Goal: Use online tool/utility: Utilize a website feature to perform a specific function

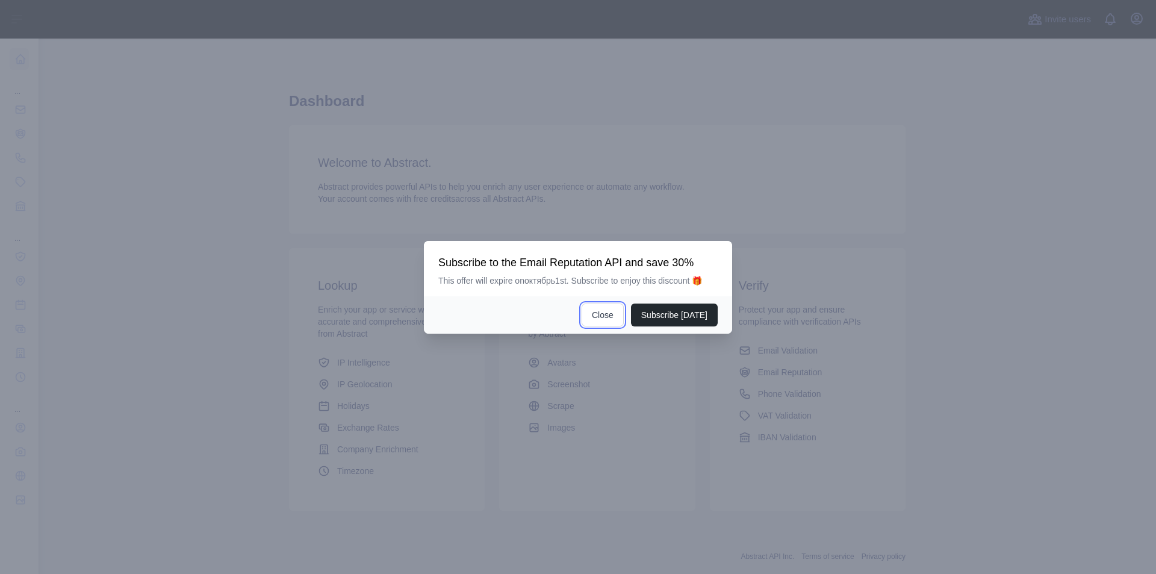
drag, startPoint x: 619, startPoint y: 311, endPoint x: 627, endPoint y: 10, distance: 301.7
click at [617, 309] on button "Close" at bounding box center [602, 314] width 42 height 23
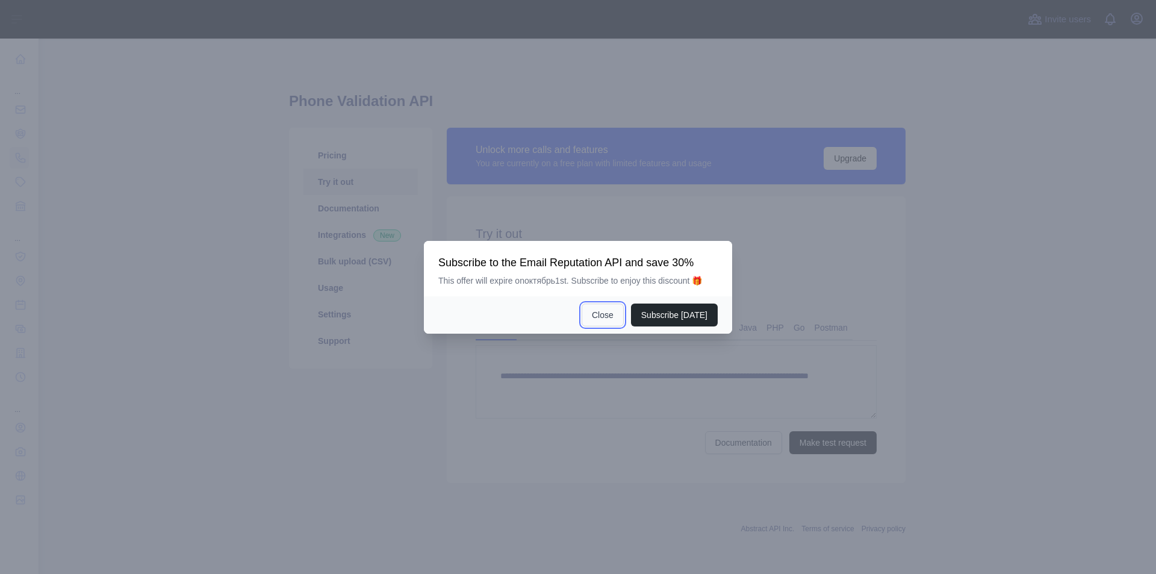
click at [624, 310] on button "Close" at bounding box center [602, 314] width 42 height 23
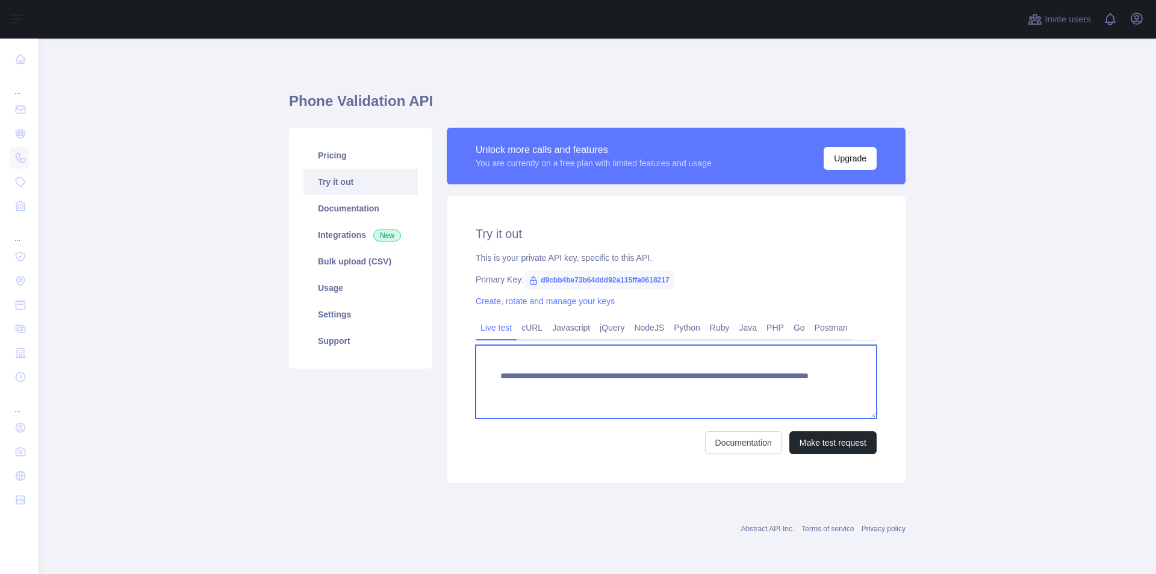
click at [745, 386] on textarea "**********" at bounding box center [676, 381] width 401 height 73
paste textarea "*"
type textarea "**********"
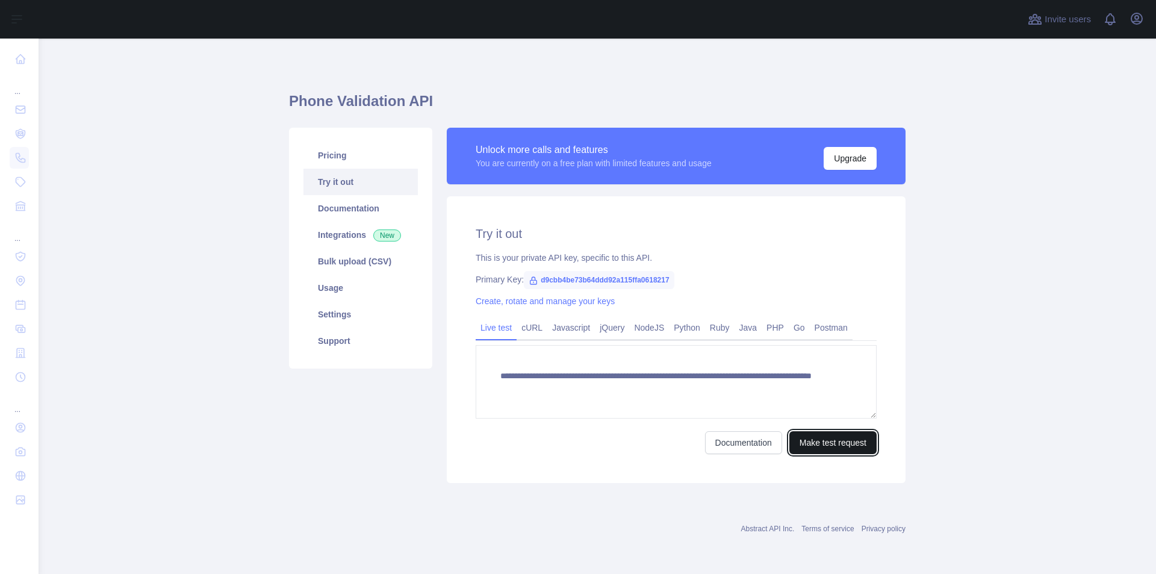
click at [816, 442] on button "Make test request" at bounding box center [832, 442] width 87 height 23
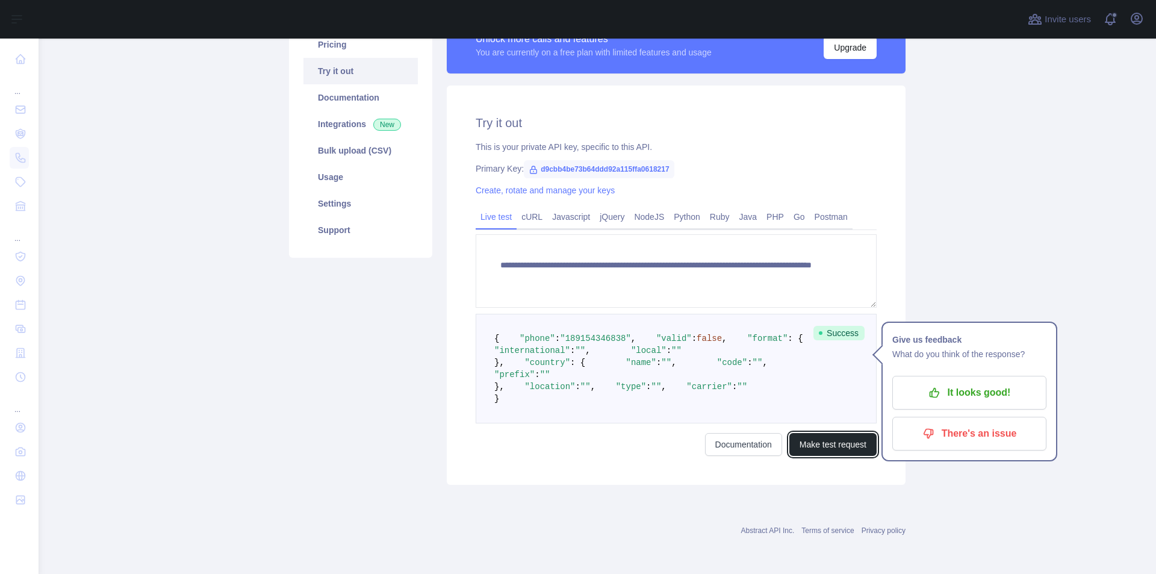
scroll to position [120, 0]
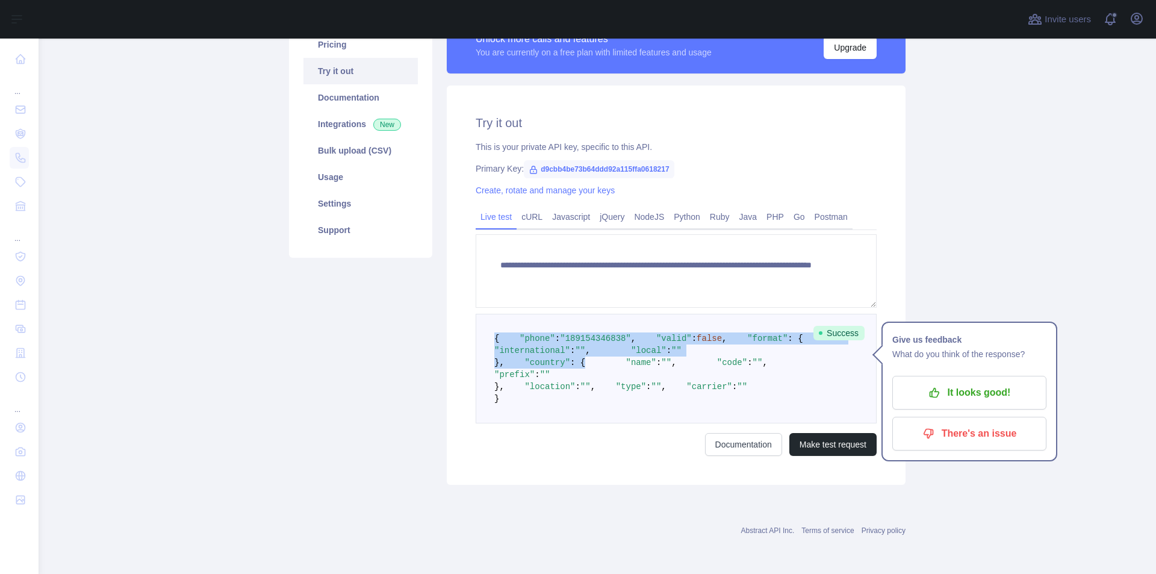
drag, startPoint x: 487, startPoint y: 324, endPoint x: 642, endPoint y: 373, distance: 162.4
click at [646, 383] on pre "{ "phone" : "[PHONE_NUMBER]" , "valid" : false , "format" : { "international" :…" at bounding box center [676, 369] width 401 height 110
click at [642, 373] on pre "{ "phone" : "[PHONE_NUMBER]" , "valid" : false , "format" : { "international" :…" at bounding box center [676, 369] width 401 height 110
